Goal: Find specific page/section: Find specific page/section

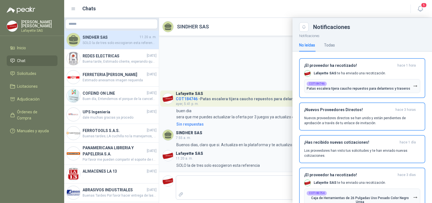
click at [224, 57] on div at bounding box center [247, 110] width 367 height 185
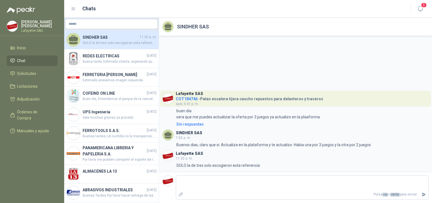
click at [31, 62] on li "Chat" at bounding box center [32, 61] width 44 height 6
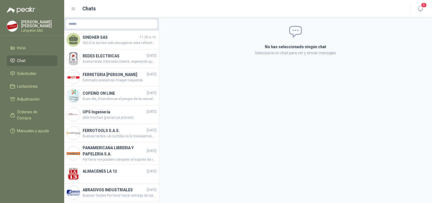
click at [54, 61] on li "Chat" at bounding box center [32, 61] width 44 height 6
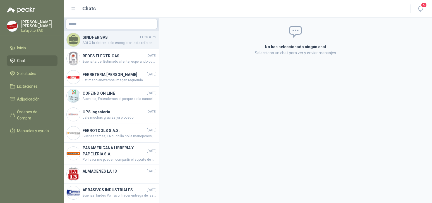
click at [108, 35] on h4 "SINDHER SAS" at bounding box center [111, 37] width 56 height 6
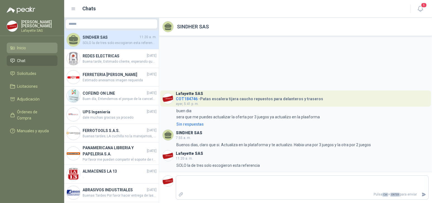
click at [33, 50] on li "Inicio" at bounding box center [32, 48] width 44 height 6
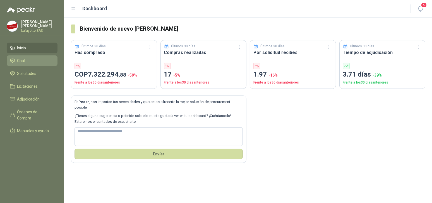
click at [28, 60] on li "Chat" at bounding box center [32, 61] width 44 height 6
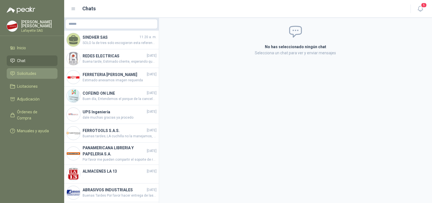
click at [34, 70] on link "Solicitudes" at bounding box center [32, 73] width 51 height 11
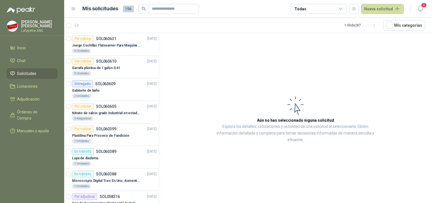
click at [214, 191] on article "Aún no has seleccionado niguna solicitud Explora los detalles, cotizaciones y a…" at bounding box center [295, 119] width 273 height 172
click at [166, 8] on input "text" at bounding box center [171, 8] width 39 height 9
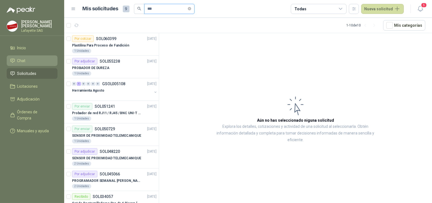
type input "***"
click at [31, 62] on li "Chat" at bounding box center [32, 61] width 44 height 6
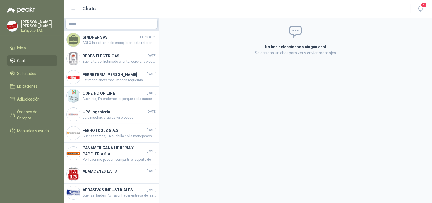
click at [119, 19] on div at bounding box center [111, 24] width 92 height 10
click at [118, 23] on input "text" at bounding box center [112, 23] width 92 height 9
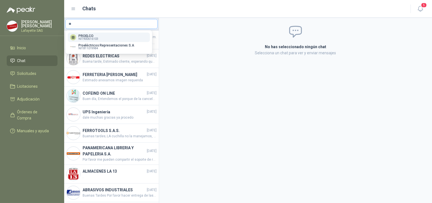
type input "*"
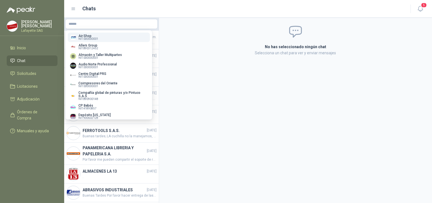
click at [190, 134] on div "No has seleccionado ningún chat Selecciona un chat para ver y enviar mensajes" at bounding box center [295, 110] width 273 height 185
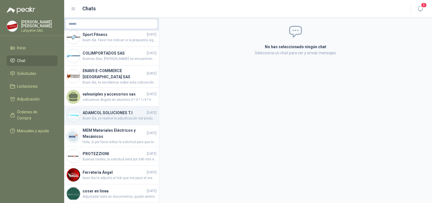
scroll to position [272, 0]
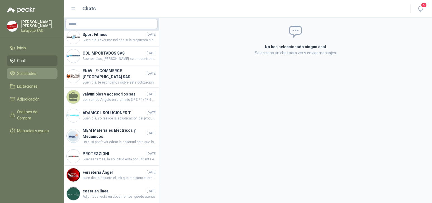
click at [41, 73] on li "Solicitudes" at bounding box center [32, 74] width 44 height 6
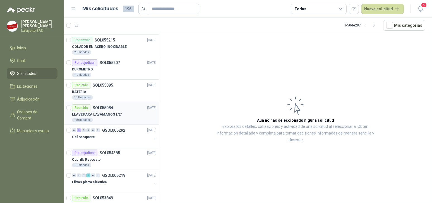
scroll to position [682, 0]
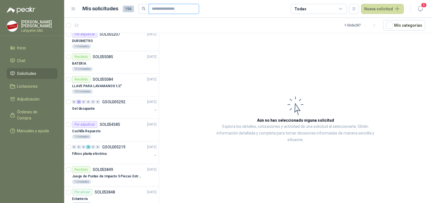
click at [160, 9] on input "text" at bounding box center [171, 8] width 39 height 9
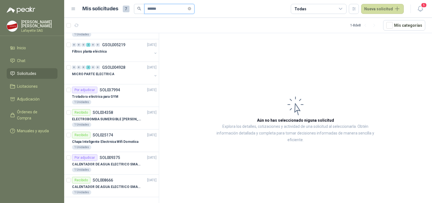
scroll to position [17, 0]
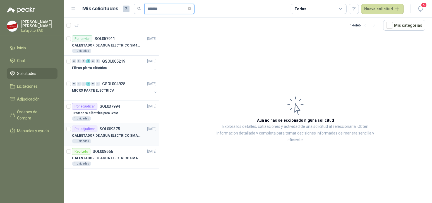
type input "*******"
click at [112, 137] on p "CALENTADOR DE AGUA ELECTRICO SMARTEC SM400 5-9 LITROS" at bounding box center [106, 135] width 69 height 5
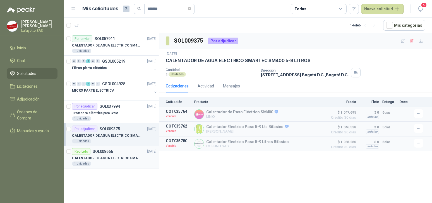
click at [108, 158] on p "CALENTADOR DE AGUA ELECTRICO SMARTEC SM400 5-9 LITROS" at bounding box center [106, 158] width 69 height 5
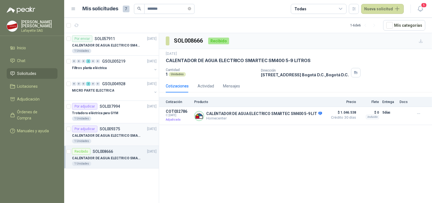
click at [110, 141] on div "1 Unidades" at bounding box center [114, 141] width 84 height 4
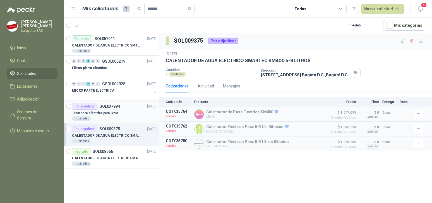
click at [117, 107] on p "SOL037994" at bounding box center [110, 107] width 20 height 4
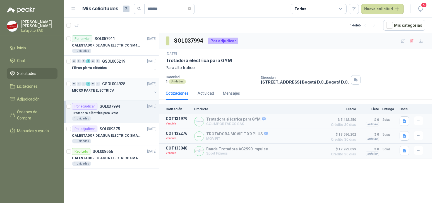
click at [102, 94] on div "MICRO PARTE ELECTRICA" at bounding box center [112, 90] width 80 height 7
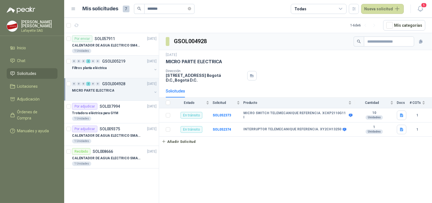
click at [103, 74] on div at bounding box center [112, 73] width 80 height 4
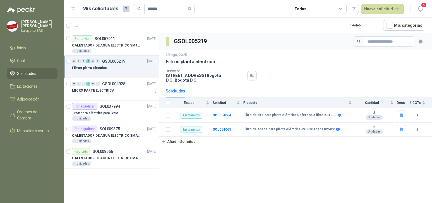
click at [115, 71] on div "Filtros planta eléctrica" at bounding box center [112, 68] width 80 height 7
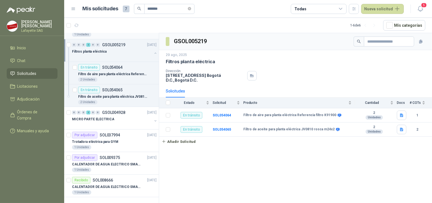
click at [112, 37] on div "1 Unidades" at bounding box center [114, 34] width 84 height 4
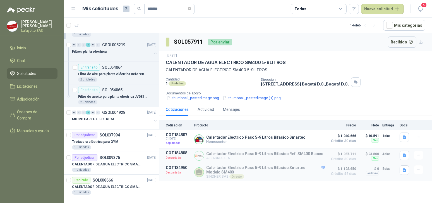
click at [108, 39] on article "Por enviar SOL057911 [DATE] CALENTADOR DE AGUA ELECTRICO SM400 5-9LITROS 1 Unid…" at bounding box center [111, 28] width 94 height 23
click at [127, 37] on div "1 Unidades" at bounding box center [114, 34] width 84 height 4
